Goal: Information Seeking & Learning: Learn about a topic

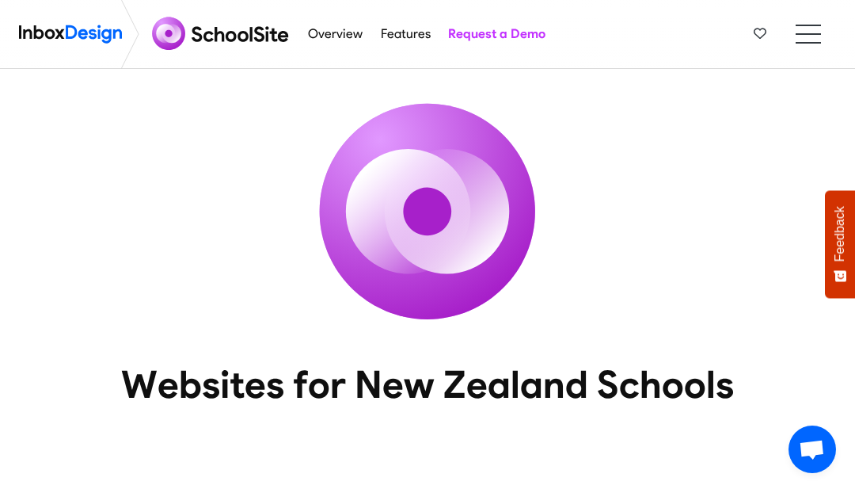
click at [816, 25] on li at bounding box center [808, 26] width 25 height 2
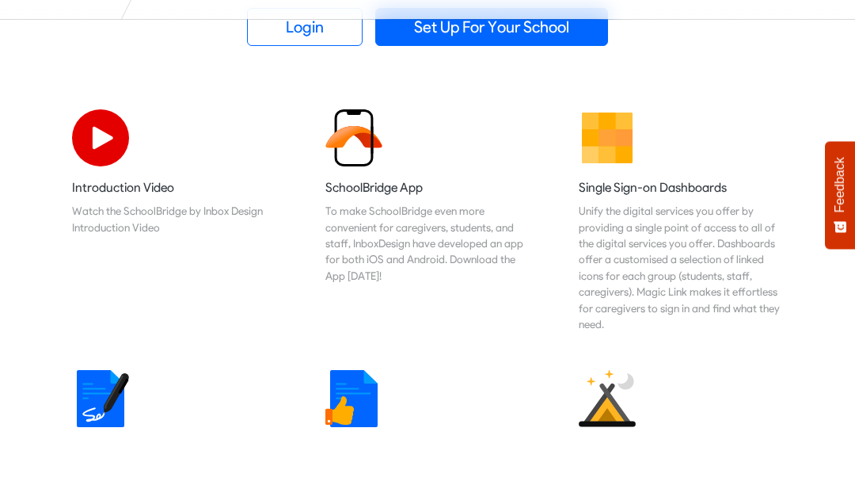
scroll to position [500, 0]
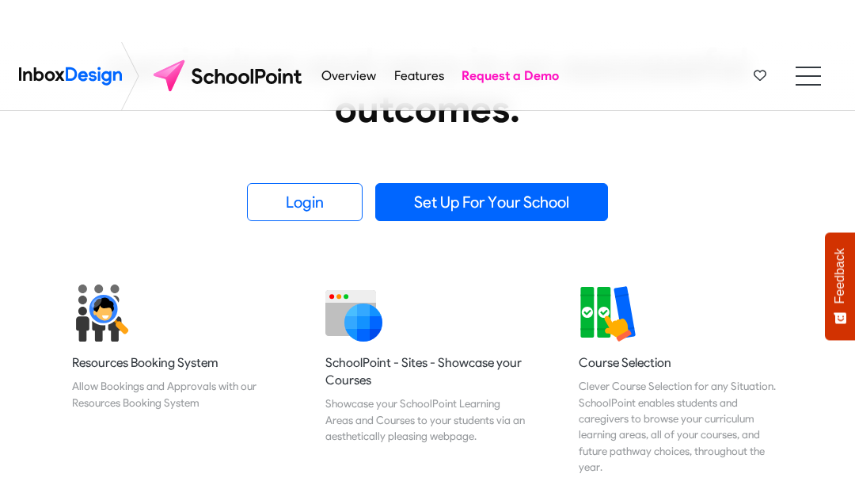
scroll to position [318, 0]
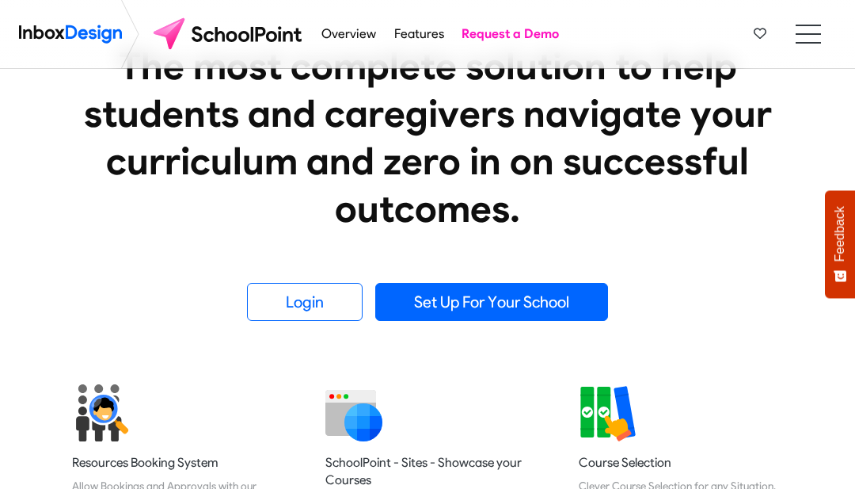
click at [269, 292] on link "Login" at bounding box center [305, 302] width 116 height 38
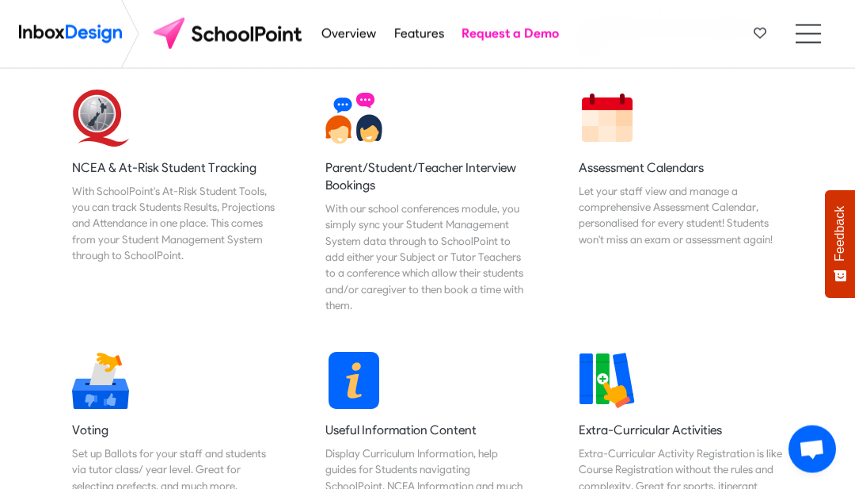
scroll to position [846, 0]
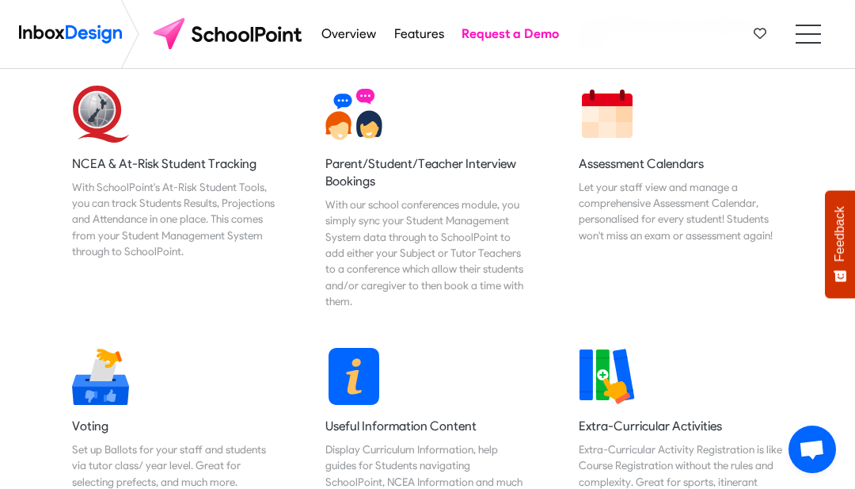
click at [78, 398] on link "Voting Set up Ballots for your staff and students via tutor class/ year level. …" at bounding box center [174, 435] width 230 height 200
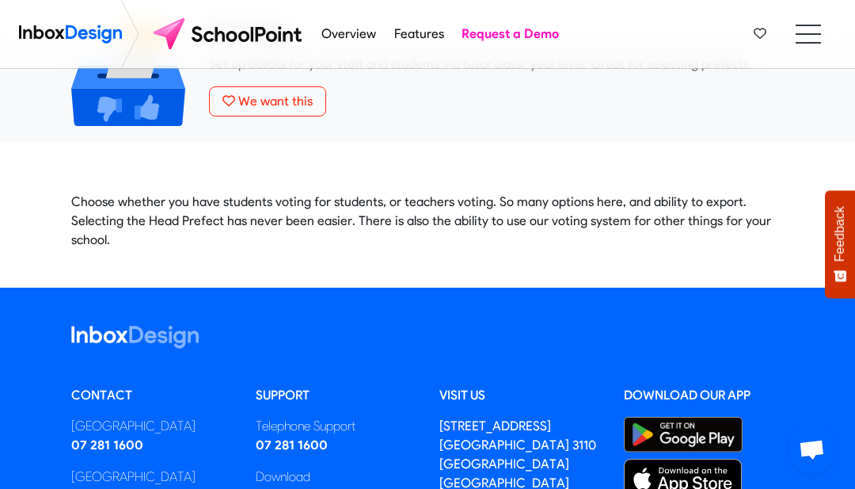
scroll to position [67, 0]
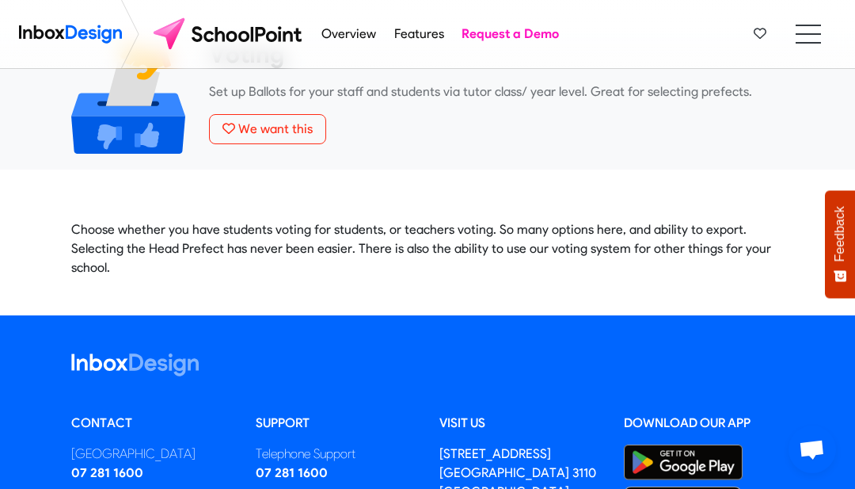
click at [50, 37] on img at bounding box center [70, 34] width 103 height 32
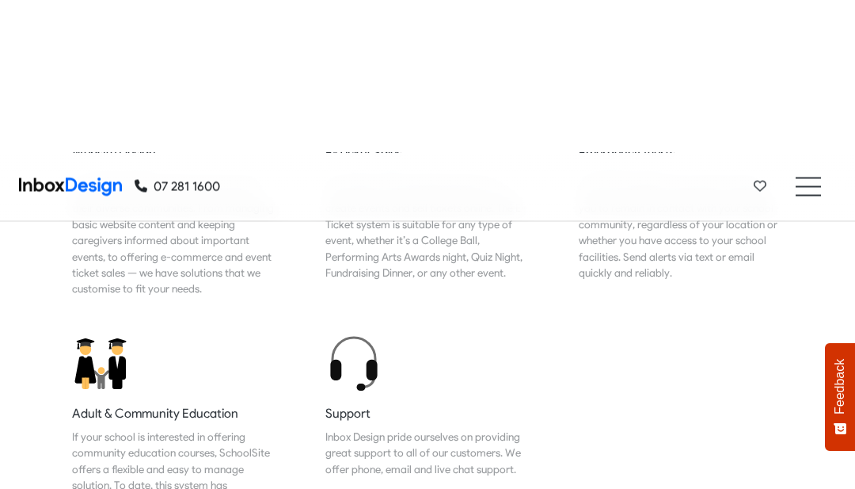
scroll to position [1801, 0]
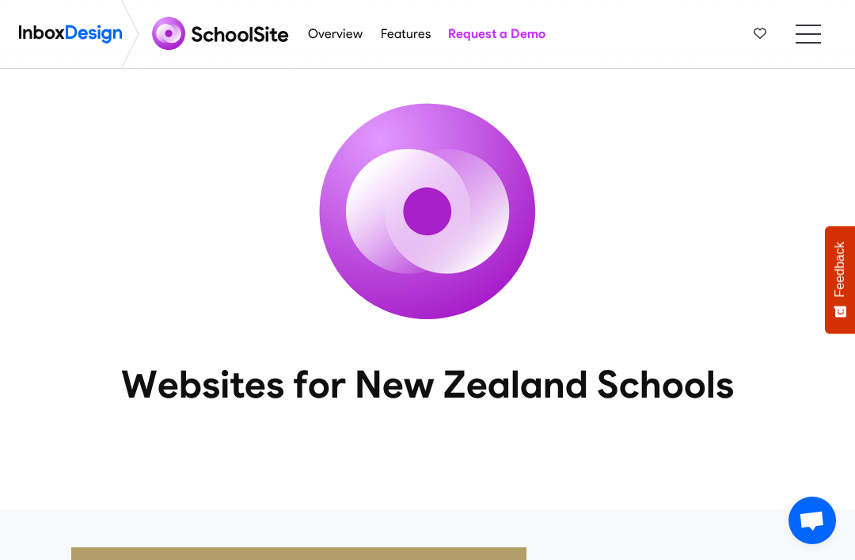
click at [819, 33] on li at bounding box center [808, 34] width 25 height 2
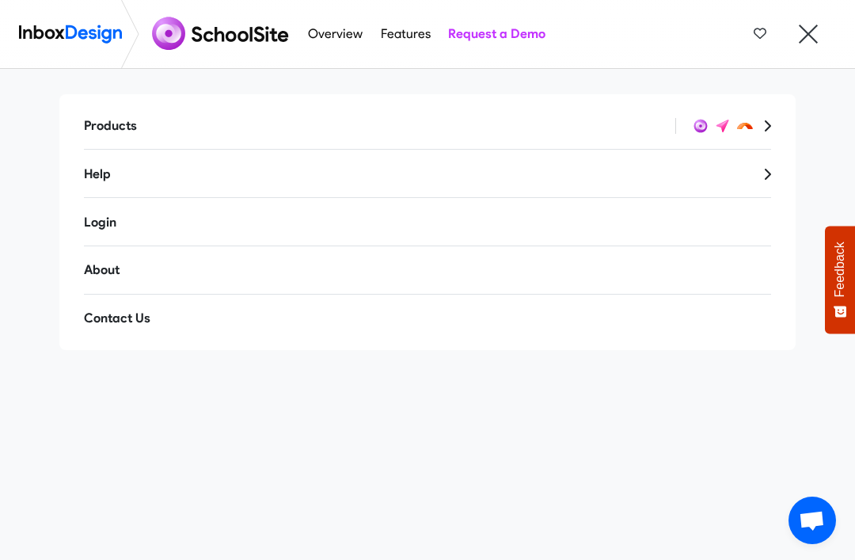
click at [833, 32] on nav "Overview Features Request a Demo Products Mobile APP Pricing Free Webinars & Tr…" at bounding box center [427, 34] width 855 height 69
click at [820, 29] on ul at bounding box center [808, 34] width 25 height 19
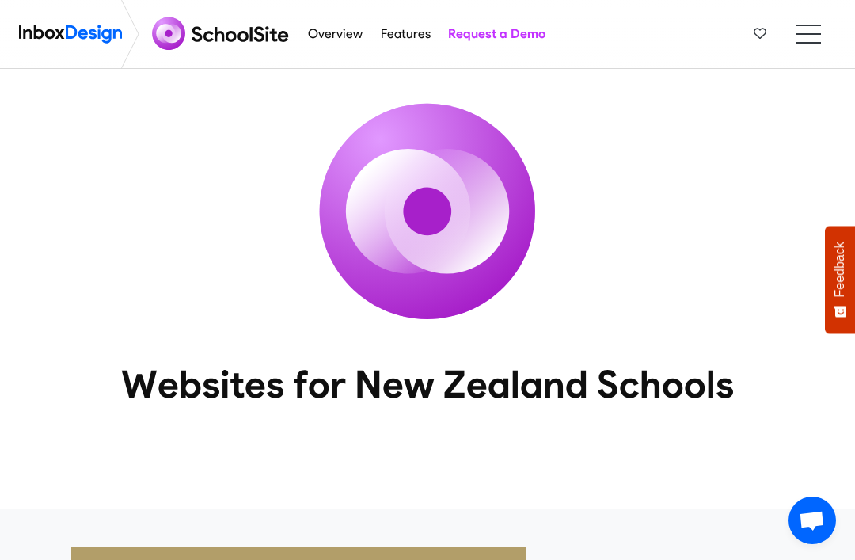
click at [818, 25] on li at bounding box center [808, 26] width 25 height 2
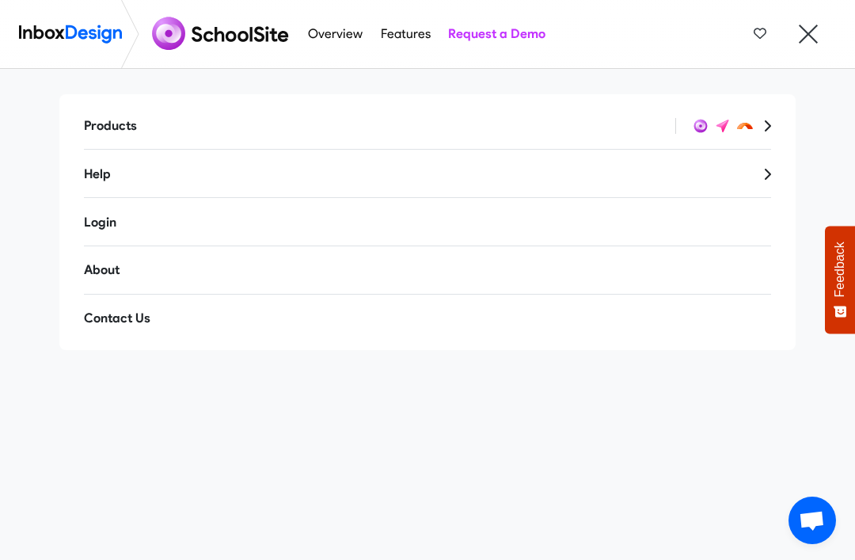
click at [806, 30] on ul at bounding box center [808, 34] width 25 height 19
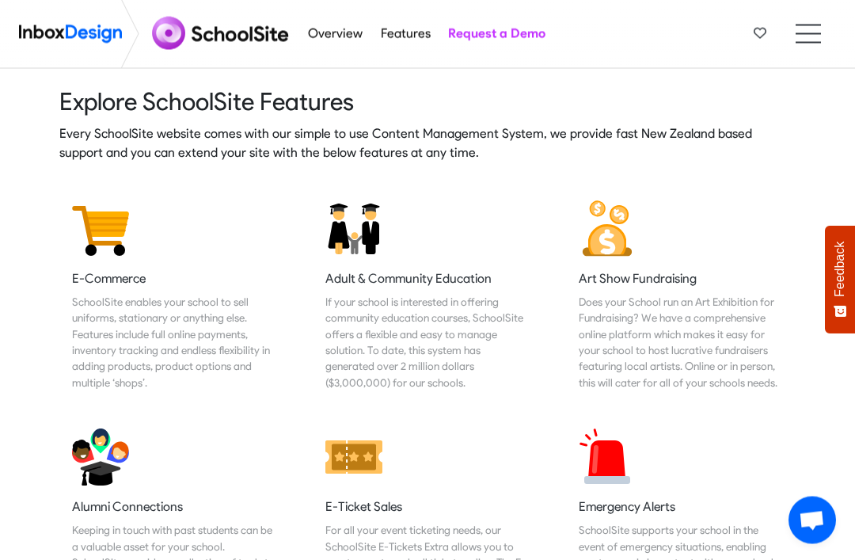
scroll to position [1861, 0]
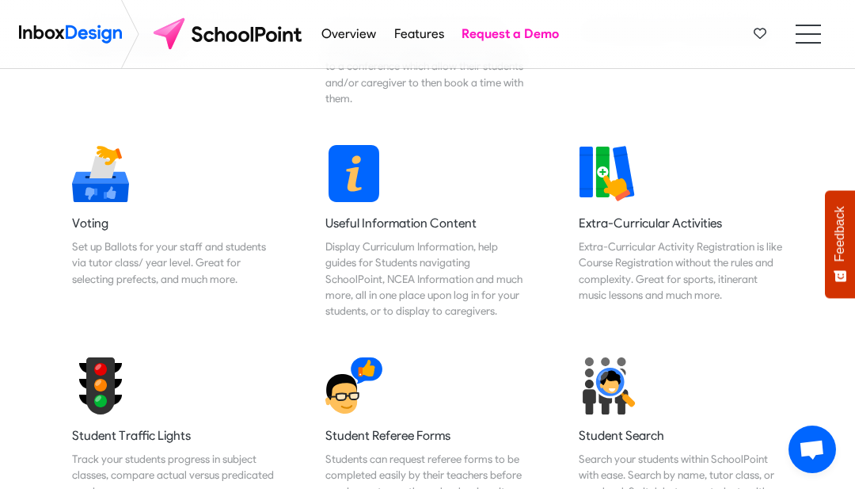
scroll to position [1045, 0]
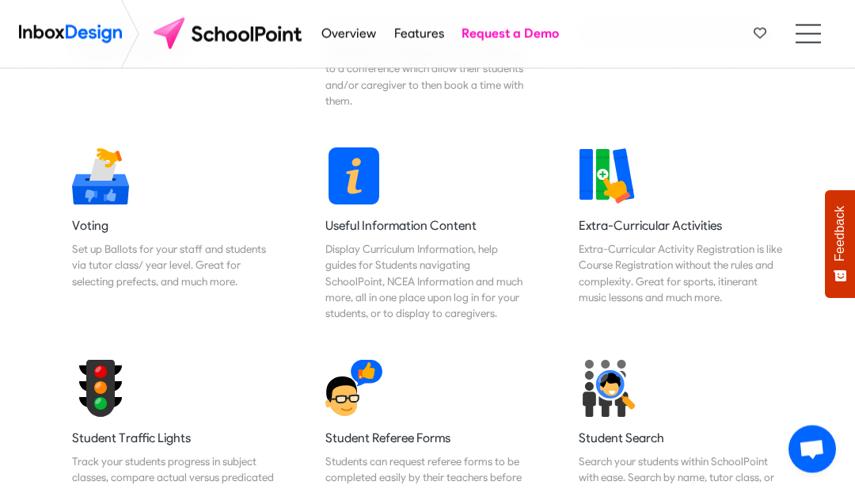
click at [635, 361] on img at bounding box center [607, 388] width 57 height 57
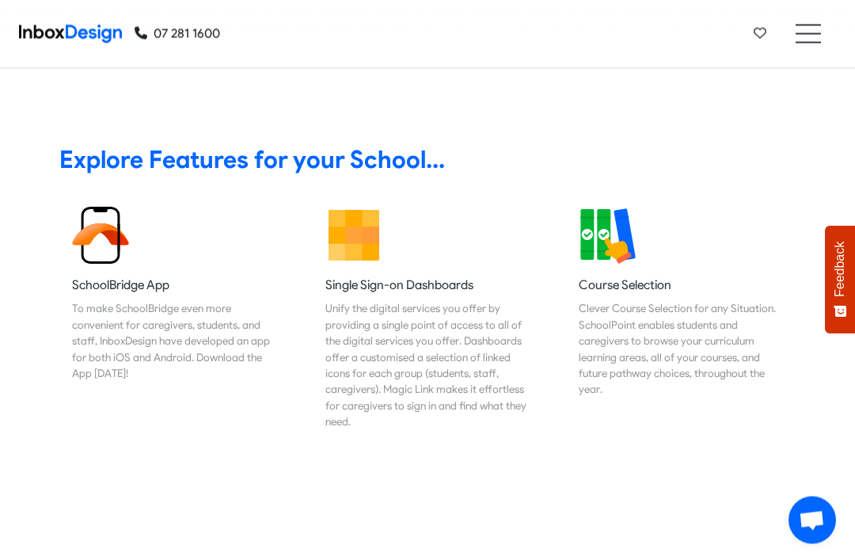
scroll to position [103, 0]
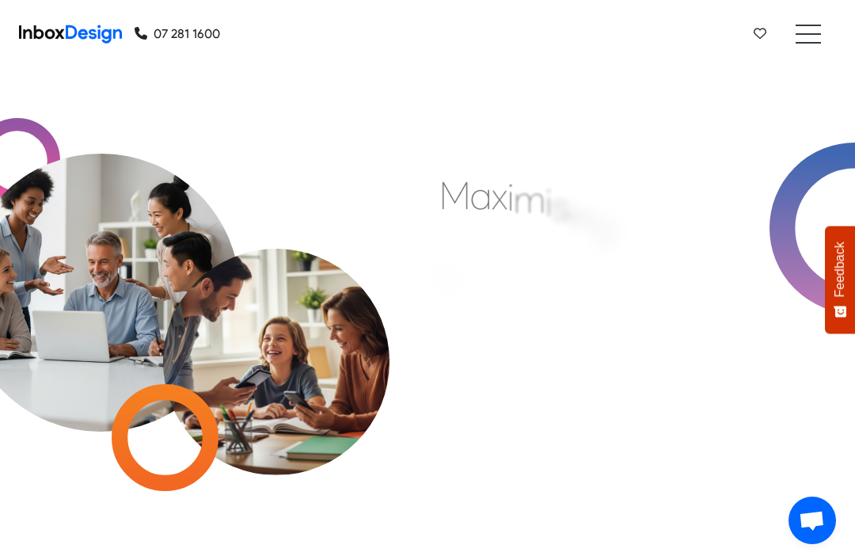
click at [489, 3] on div "Products Mobile APP Pricing Free Webinars & Training Browse all Features Login …" at bounding box center [496, 34] width 553 height 68
